Goal: Navigation & Orientation: Go to known website

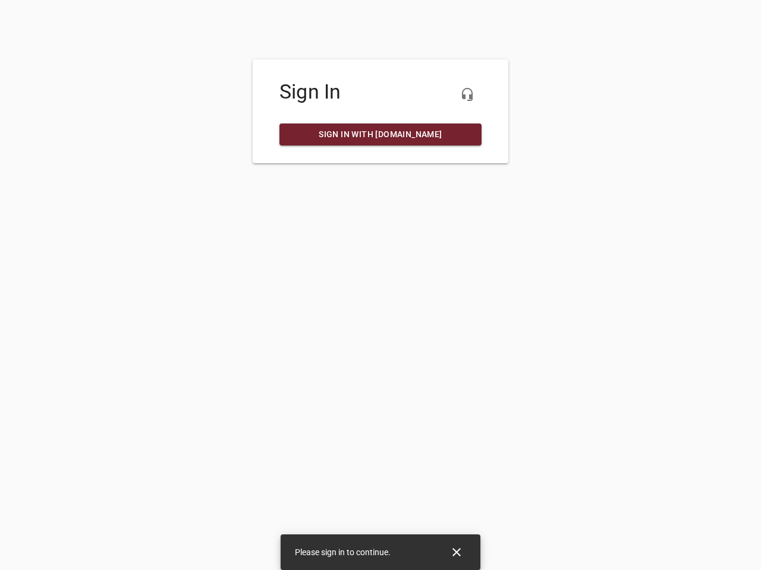
click at [467, 94] on icon "button" at bounding box center [467, 94] width 14 height 14
click at [456, 553] on icon "Close" at bounding box center [456, 552] width 8 height 8
